Goal: Information Seeking & Learning: Find specific fact

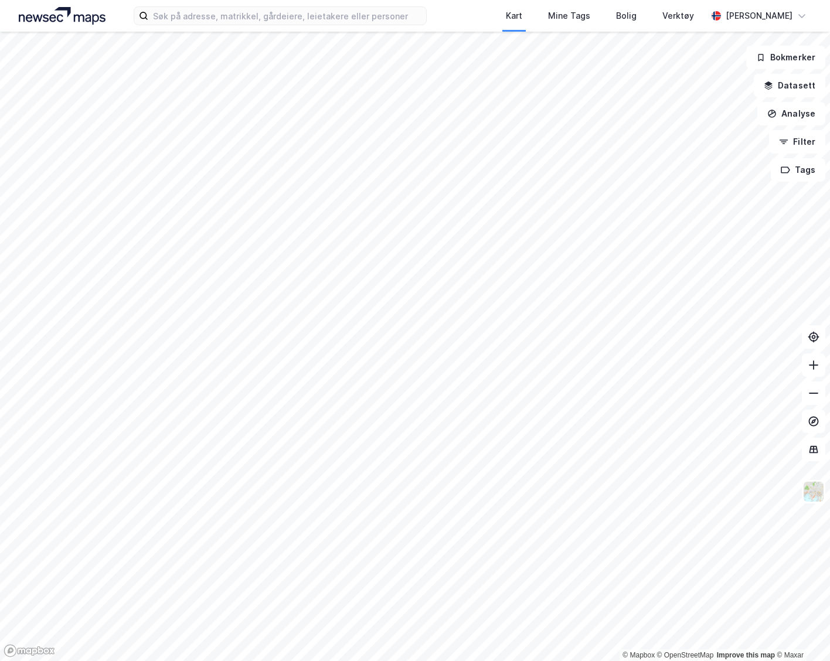
click at [230, 3] on div "Kart Mine Tags Bolig Verktøy [PERSON_NAME]" at bounding box center [415, 16] width 830 height 32
click at [234, 8] on input at bounding box center [286, 16] width 277 height 18
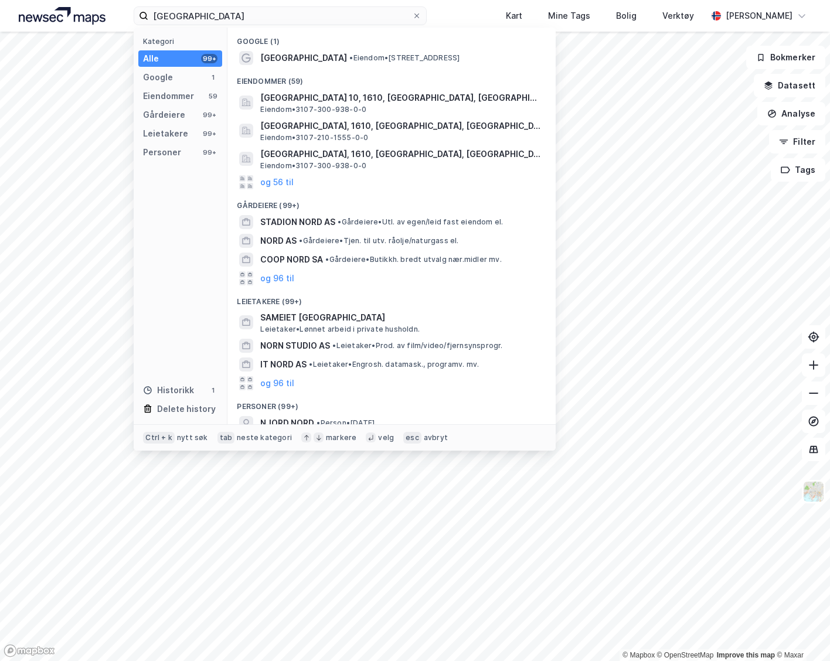
click at [284, 63] on span "[GEOGRAPHIC_DATA]" at bounding box center [303, 58] width 87 height 14
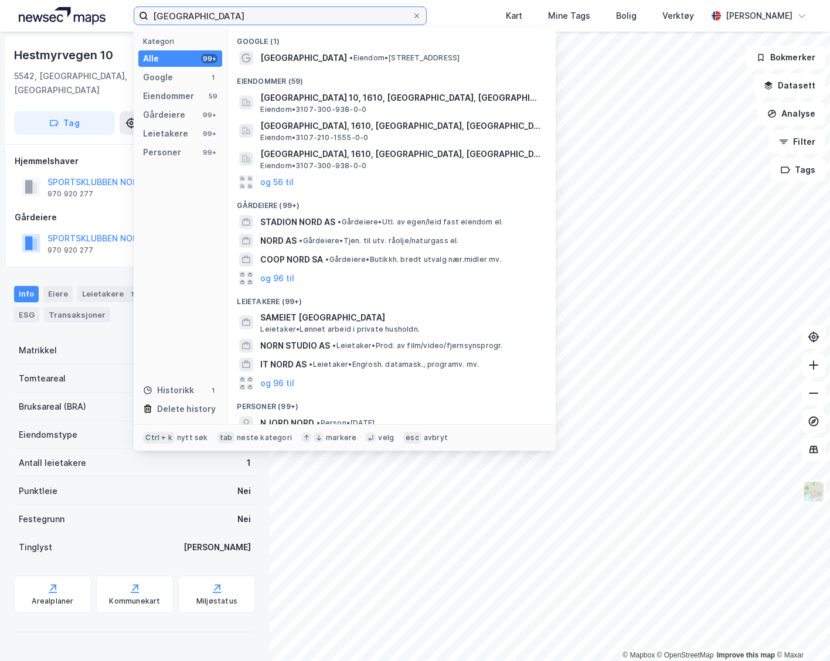
click at [216, 13] on input "[GEOGRAPHIC_DATA]" at bounding box center [279, 16] width 263 height 18
click at [315, 220] on span "STADION NORD AS" at bounding box center [297, 222] width 75 height 14
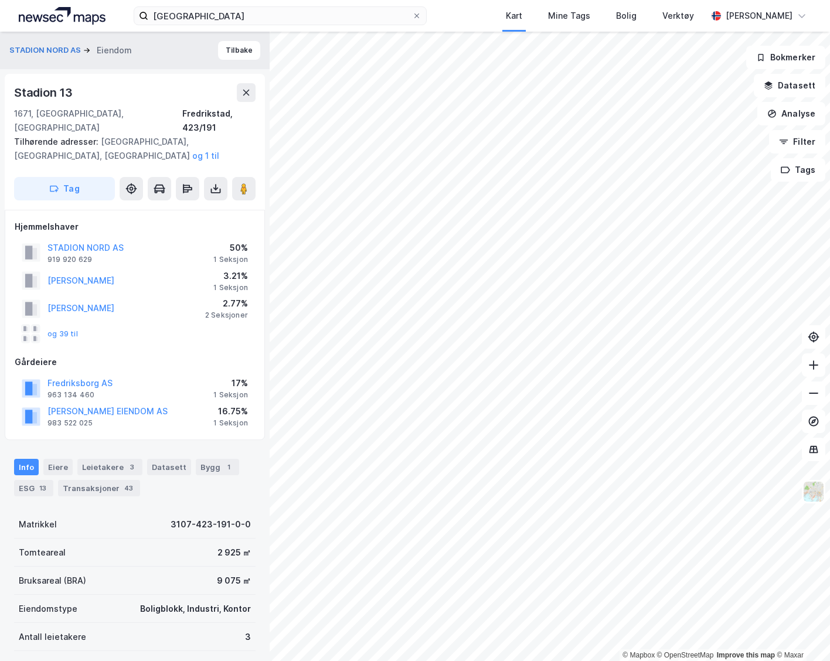
click at [210, 183] on icon at bounding box center [216, 189] width 12 height 12
click at [199, 203] on div "Last ned grunnbok" at bounding box center [165, 212] width 125 height 19
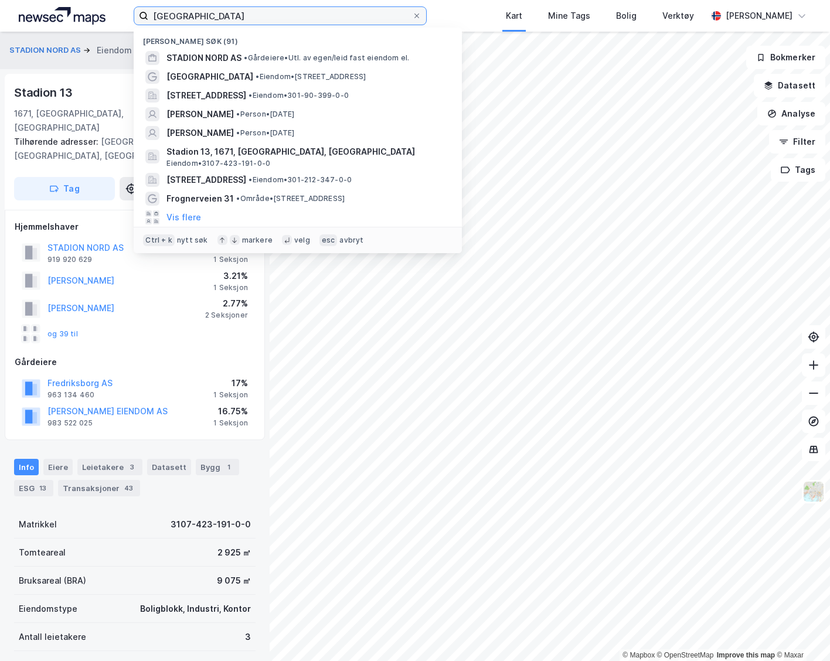
drag, startPoint x: 216, startPoint y: 8, endPoint x: 148, endPoint y: 13, distance: 68.2
click at [148, 13] on label "[GEOGRAPHIC_DATA]" at bounding box center [280, 15] width 292 height 19
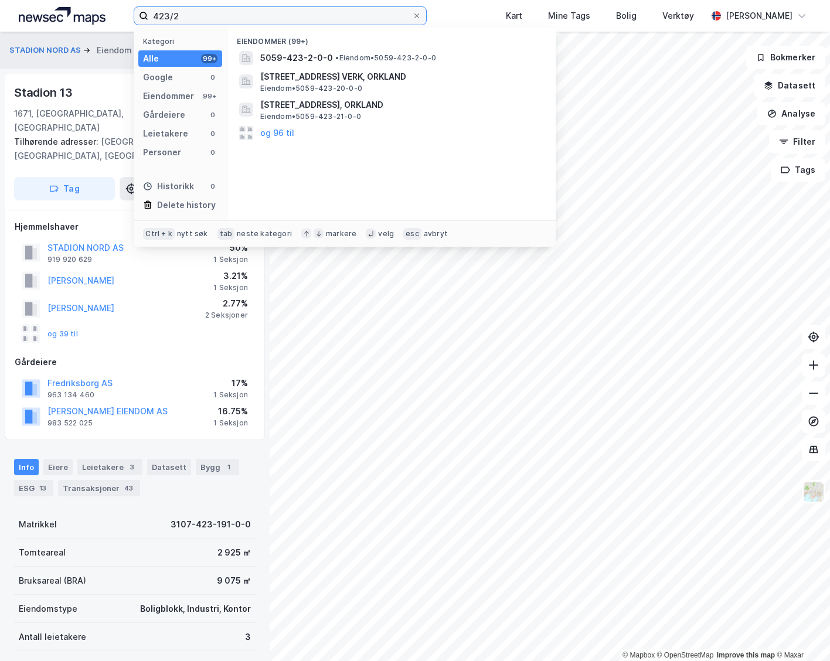
type input "423/2"
click at [302, 60] on span "5059-423-2-0-0" at bounding box center [296, 58] width 73 height 14
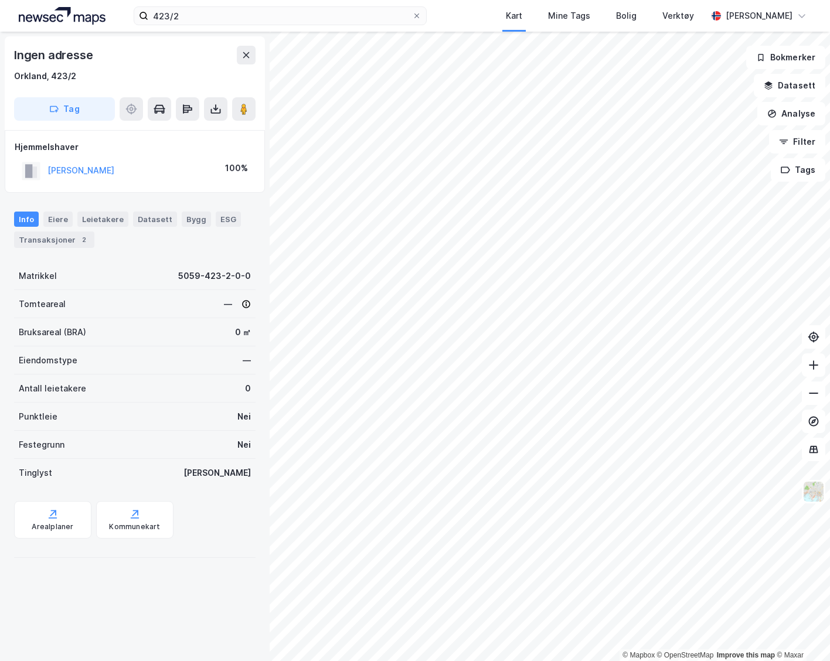
click at [0, 0] on button "[PERSON_NAME]" at bounding box center [0, 0] width 0 height 0
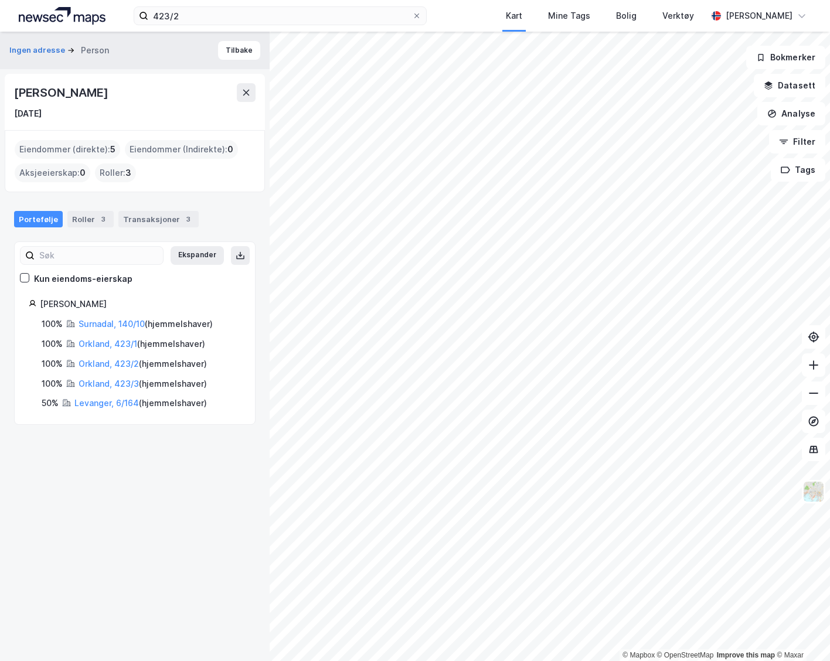
click at [124, 360] on link "Orkland, 423/2" at bounding box center [109, 364] width 60 height 10
